Goal: Task Accomplishment & Management: Complete application form

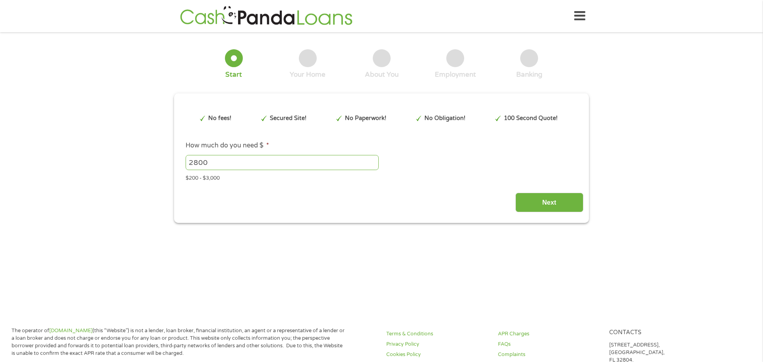
type input "EAIaIQobChMImeDzzMCYkAMVnhWtBh0lyBLCEAAYAyAAEgJRuPD_BwE"
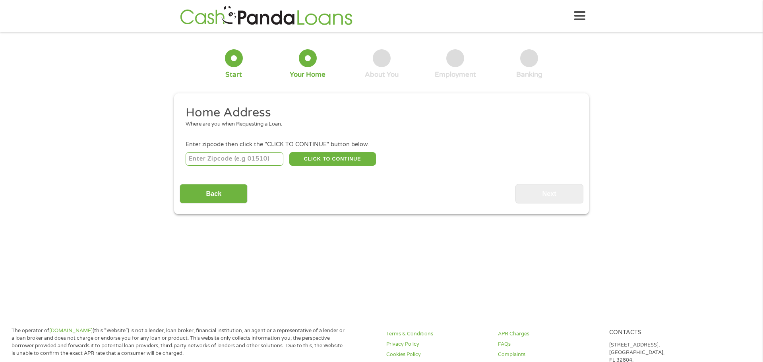
click at [203, 161] on input "number" at bounding box center [235, 159] width 98 height 14
type input "95482"
click at [191, 134] on ul "Home Address Where are you when Requesting a Loan. Enter zipcode then click the…" at bounding box center [381, 136] width 403 height 62
click at [280, 131] on li "Home Address Where are you when Requesting a Loan." at bounding box center [379, 120] width 398 height 30
click at [290, 132] on li "Home Address Where are you when Requesting a Loan." at bounding box center [379, 120] width 398 height 30
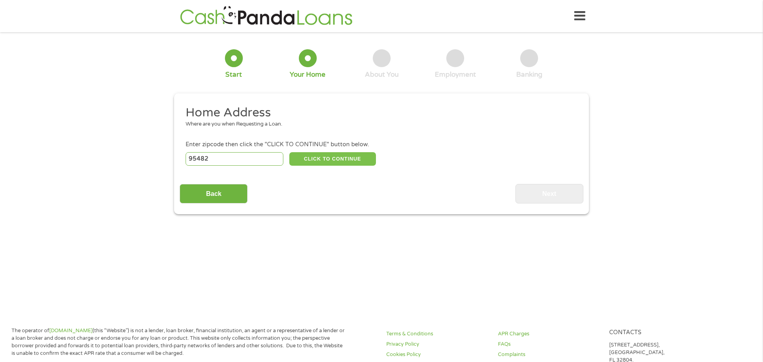
click at [318, 160] on button "CLICK TO CONTINUE" at bounding box center [332, 159] width 87 height 14
type input "95482"
type input "Ukiah"
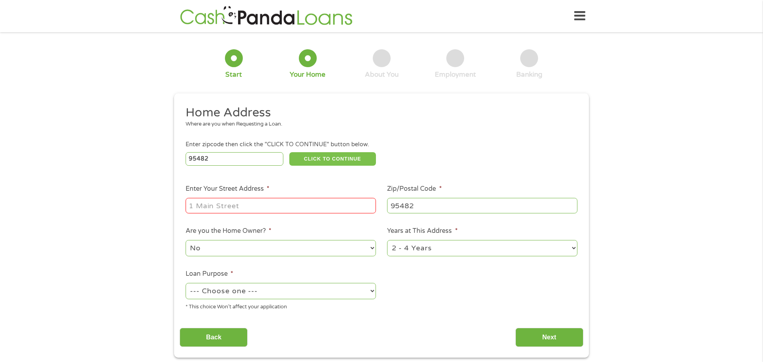
click at [365, 154] on button "CLICK TO CONTINUE" at bounding box center [332, 159] width 87 height 14
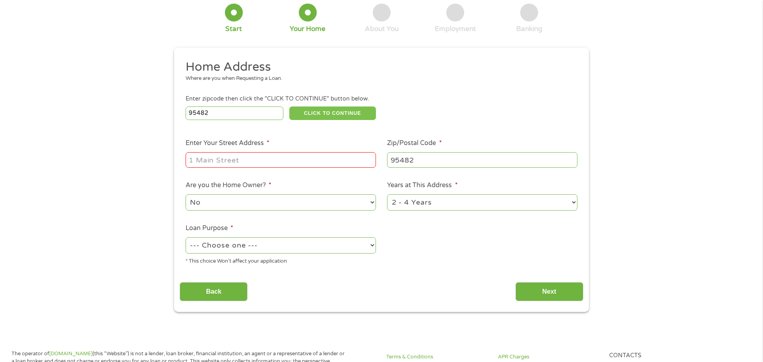
scroll to position [47, 0]
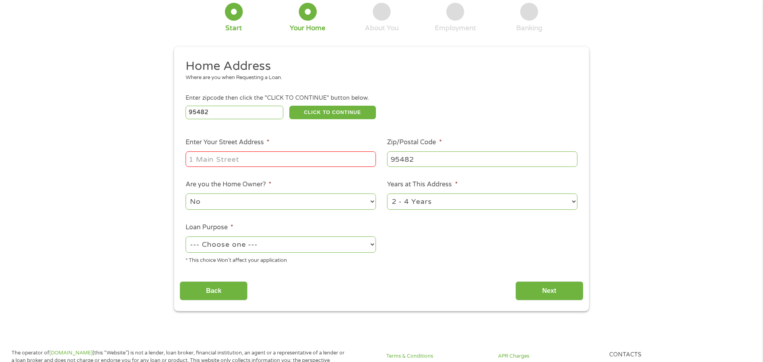
click at [194, 157] on input "Enter Your Street Address *" at bounding box center [281, 158] width 190 height 15
type input "460 [GEOGRAPHIC_DATA] 53"
click at [374, 200] on select "No Yes" at bounding box center [281, 202] width 190 height 16
select select "yes"
click at [186, 194] on select "No Yes" at bounding box center [281, 202] width 190 height 16
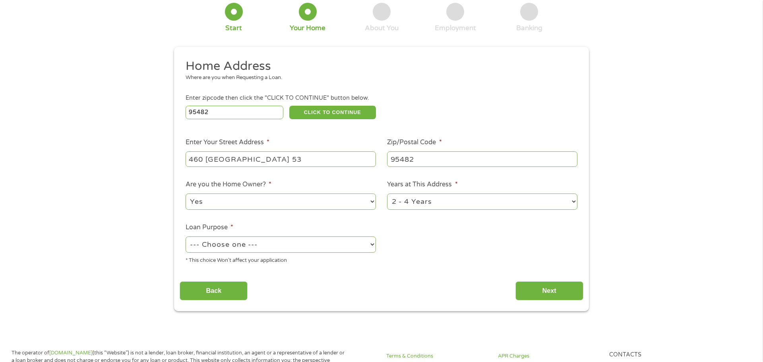
click at [574, 200] on select "1 Year or less 1 - 2 Years 2 - 4 Years Over 4 Years" at bounding box center [482, 202] width 190 height 16
select select "24months"
click at [387, 194] on select "1 Year or less 1 - 2 Years 2 - 4 Years Over 4 Years" at bounding box center [482, 202] width 190 height 16
click at [371, 244] on select "--- Choose one --- Pay Bills Debt Consolidation Home Improvement Major Purchase…" at bounding box center [281, 244] width 190 height 16
select select "homeimprovement"
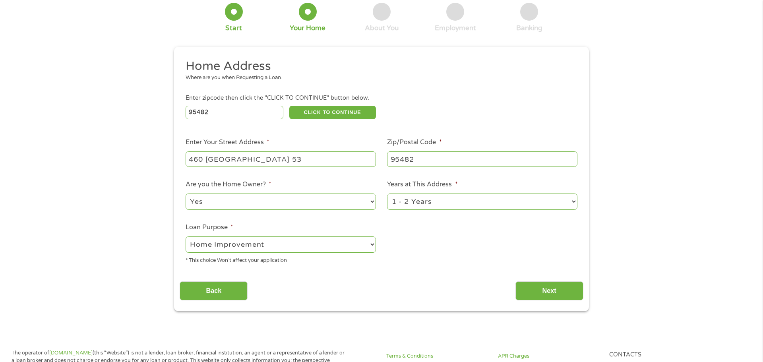
click at [186, 237] on select "--- Choose one --- Pay Bills Debt Consolidation Home Improvement Major Purchase…" at bounding box center [281, 244] width 190 height 16
click at [563, 290] on input "Next" at bounding box center [550, 290] width 68 height 19
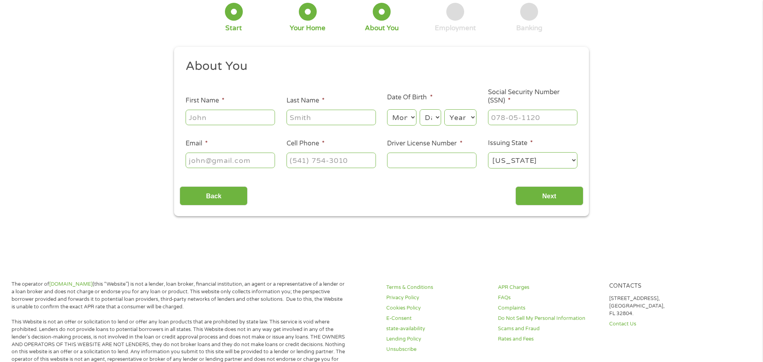
scroll to position [0, 0]
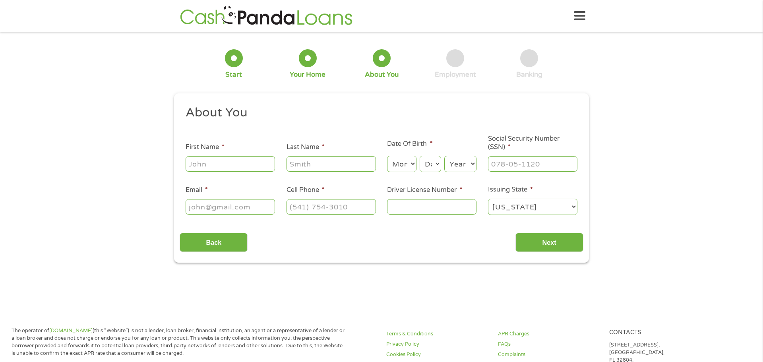
click at [632, 210] on div "1 Start 2 Your Home 3 About You 4 Employment 5 Banking 6 This field is hidden w…" at bounding box center [381, 150] width 763 height 225
